Goal: Complete application form

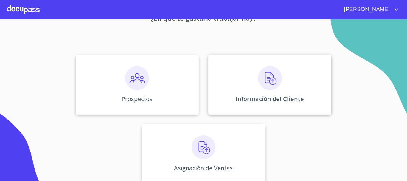
scroll to position [49, 0]
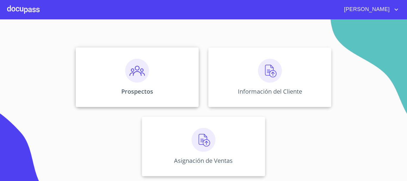
click at [142, 76] on img at bounding box center [137, 71] width 24 height 24
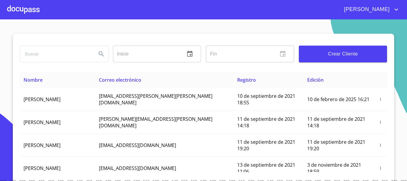
click at [68, 55] on input "search" at bounding box center [55, 54] width 71 height 16
type input "[PERSON_NAME]"
click at [98, 56] on icon "Search" at bounding box center [101, 53] width 7 height 7
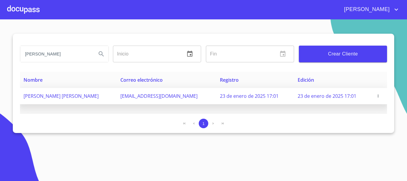
click at [377, 96] on icon "button" at bounding box center [378, 96] width 4 height 4
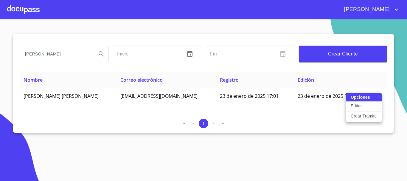
click at [363, 115] on p "Crear Tramite" at bounding box center [363, 116] width 26 height 6
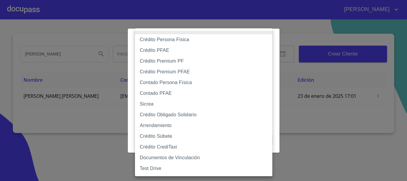
click at [225, 63] on body "[PERSON_NAME] [PERSON_NAME] zara Inicio ​ Fin ​ Crear Cliente Nombre Correo ele…" at bounding box center [203, 90] width 407 height 181
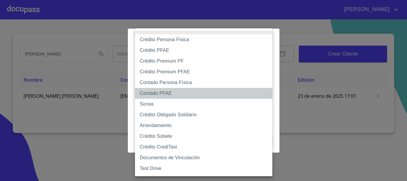
click at [164, 95] on li "Contado PFAE" at bounding box center [203, 93] width 137 height 11
type input "60bfa0300d9865ccc24b067f"
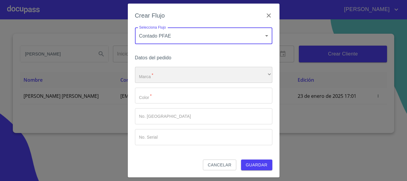
click at [180, 70] on div "​" at bounding box center [203, 75] width 137 height 16
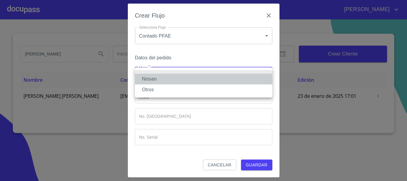
click at [174, 81] on li "Nissan" at bounding box center [203, 79] width 137 height 11
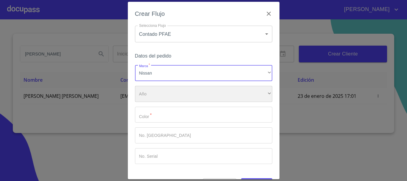
click at [173, 93] on div "​" at bounding box center [203, 94] width 137 height 16
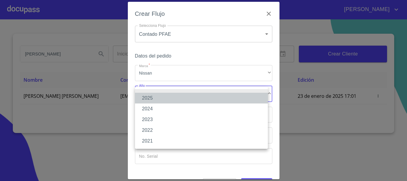
click at [171, 98] on li "2025" at bounding box center [201, 98] width 133 height 11
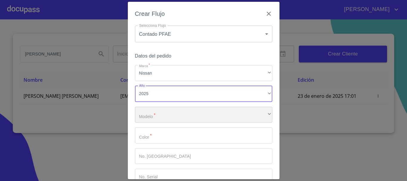
click at [169, 115] on div "​" at bounding box center [203, 115] width 137 height 16
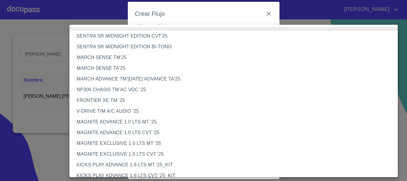
click at [112, 89] on li "NP300 CHASIS TM AC VDC '25" at bounding box center [235, 89] width 333 height 11
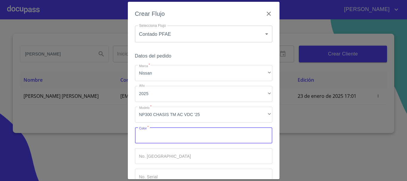
click at [160, 133] on input "Marca   *" at bounding box center [203, 135] width 137 height 16
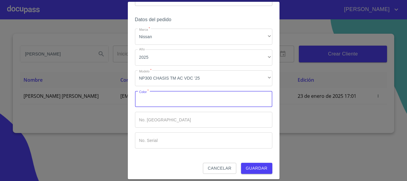
scroll to position [38, 0]
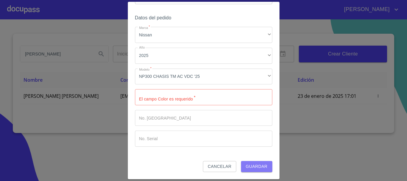
click at [250, 165] on span "Guardar" at bounding box center [257, 166] width 22 height 7
click at [192, 96] on input "Marca   *" at bounding box center [203, 97] width 137 height 16
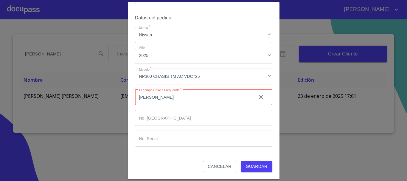
type input "[PERSON_NAME]"
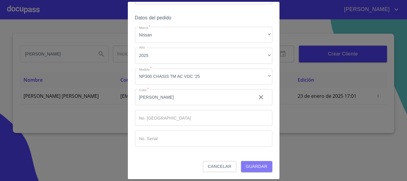
click at [251, 167] on span "Guardar" at bounding box center [257, 166] width 22 height 7
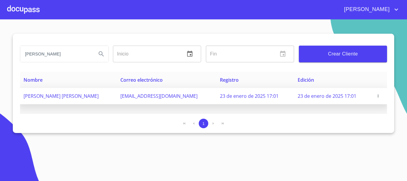
click at [377, 94] on icon "button" at bounding box center [378, 96] width 4 height 4
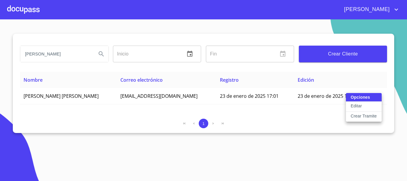
click at [356, 118] on p "Crear Tramite" at bounding box center [363, 116] width 26 height 6
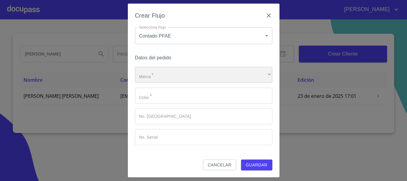
click at [189, 73] on div "​" at bounding box center [203, 75] width 137 height 16
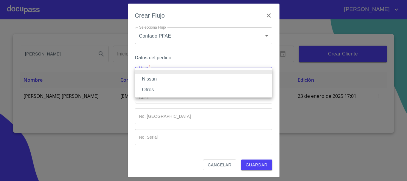
click at [189, 73] on li at bounding box center [203, 72] width 137 height 4
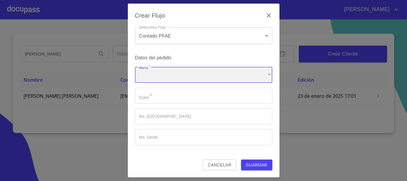
click at [189, 73] on div "​" at bounding box center [203, 75] width 137 height 16
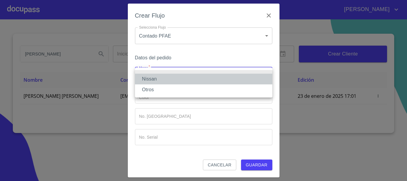
click at [172, 82] on li "Nissan" at bounding box center [203, 79] width 137 height 11
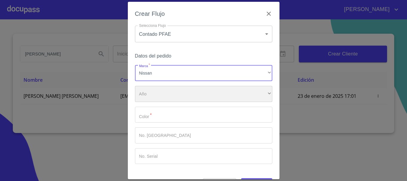
click at [171, 90] on div "​" at bounding box center [203, 94] width 137 height 16
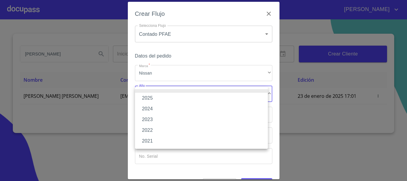
click at [169, 95] on li "2025" at bounding box center [201, 98] width 133 height 11
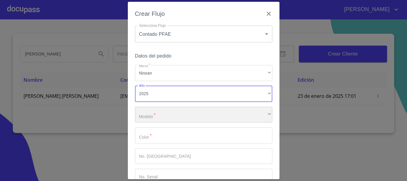
click at [169, 112] on div "​" at bounding box center [203, 115] width 137 height 16
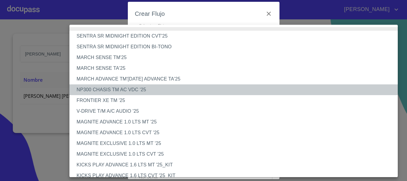
click at [124, 87] on li "NP300 CHASIS TM AC VDC '25" at bounding box center [235, 89] width 333 height 11
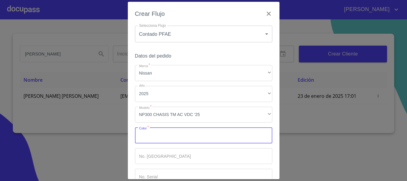
click at [161, 134] on input "Marca   *" at bounding box center [203, 135] width 137 height 16
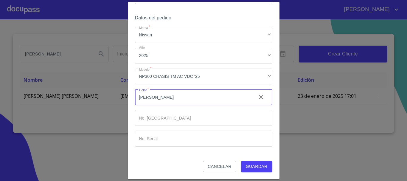
type input "[PERSON_NAME]"
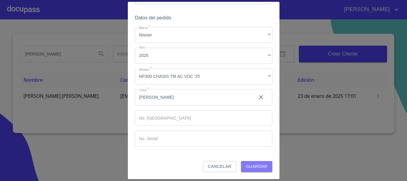
click at [255, 168] on span "Guardar" at bounding box center [257, 166] width 22 height 7
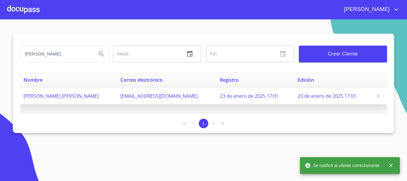
click at [226, 94] on span "23 de enero de 2025 17:01" at bounding box center [249, 96] width 59 height 7
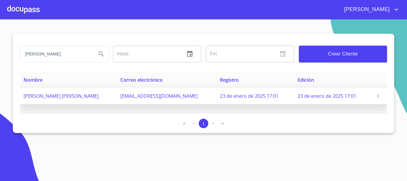
click at [184, 97] on span "[EMAIL_ADDRESS][DOMAIN_NAME]" at bounding box center [158, 96] width 77 height 7
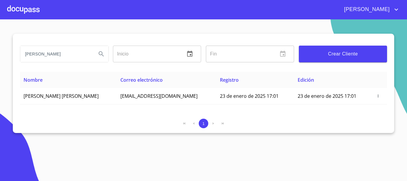
click at [23, 11] on div at bounding box center [23, 9] width 32 height 19
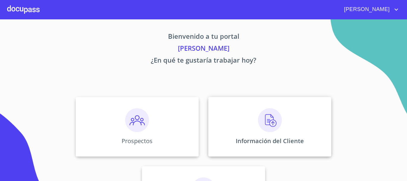
click at [269, 123] on img at bounding box center [270, 120] width 24 height 24
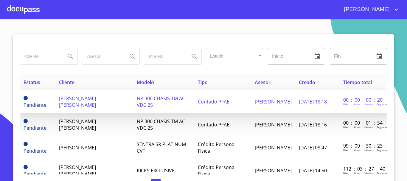
click at [164, 97] on span "NP 300 CHASIS TM AC VDC 25" at bounding box center [161, 101] width 48 height 13
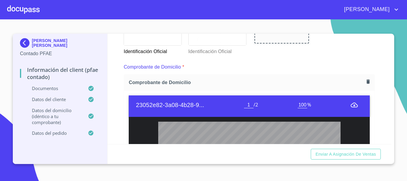
scroll to position [303, 0]
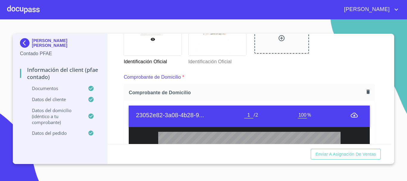
click at [366, 90] on icon "button" at bounding box center [367, 92] width 3 height 4
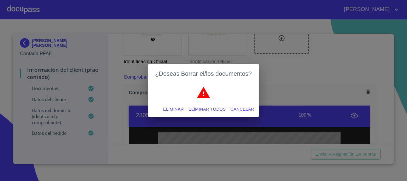
click at [171, 109] on span "Eliminar" at bounding box center [173, 108] width 21 height 7
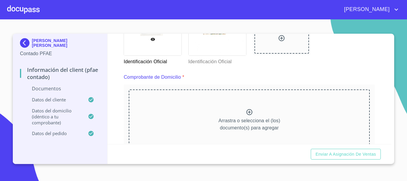
click at [246, 111] on icon at bounding box center [249, 111] width 7 height 7
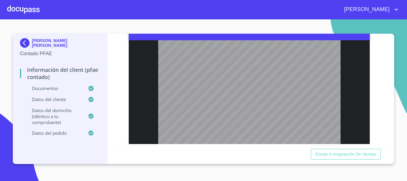
scroll to position [628, 0]
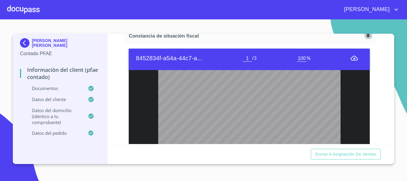
click at [366, 37] on icon "button" at bounding box center [367, 35] width 3 height 4
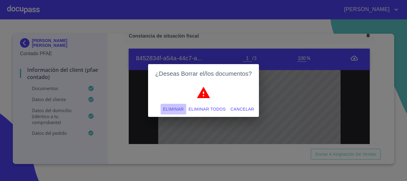
click at [163, 110] on span "Eliminar" at bounding box center [173, 108] width 21 height 7
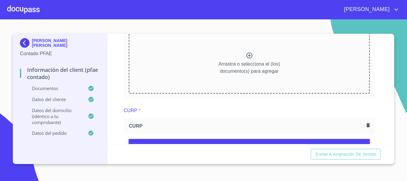
click at [246, 59] on icon at bounding box center [249, 55] width 7 height 7
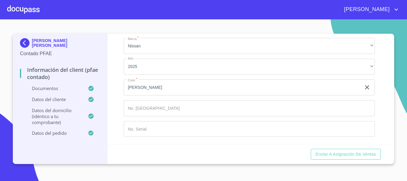
scroll to position [1681, 0]
click at [340, 157] on span "Enviar a Asignación de Ventas" at bounding box center [345, 153] width 60 height 7
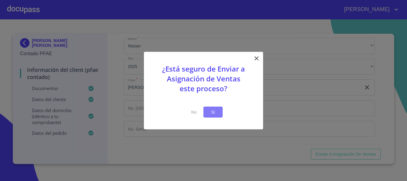
click at [212, 112] on span "Si" at bounding box center [213, 111] width 10 height 7
